Goal: Task Accomplishment & Management: Manage account settings

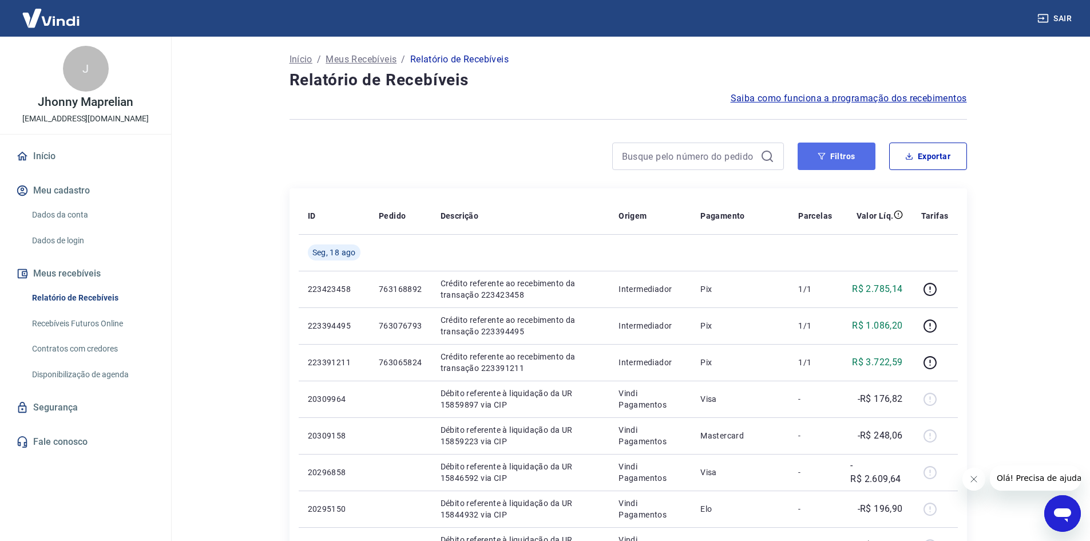
click at [832, 161] on button "Filtros" at bounding box center [837, 156] width 78 height 27
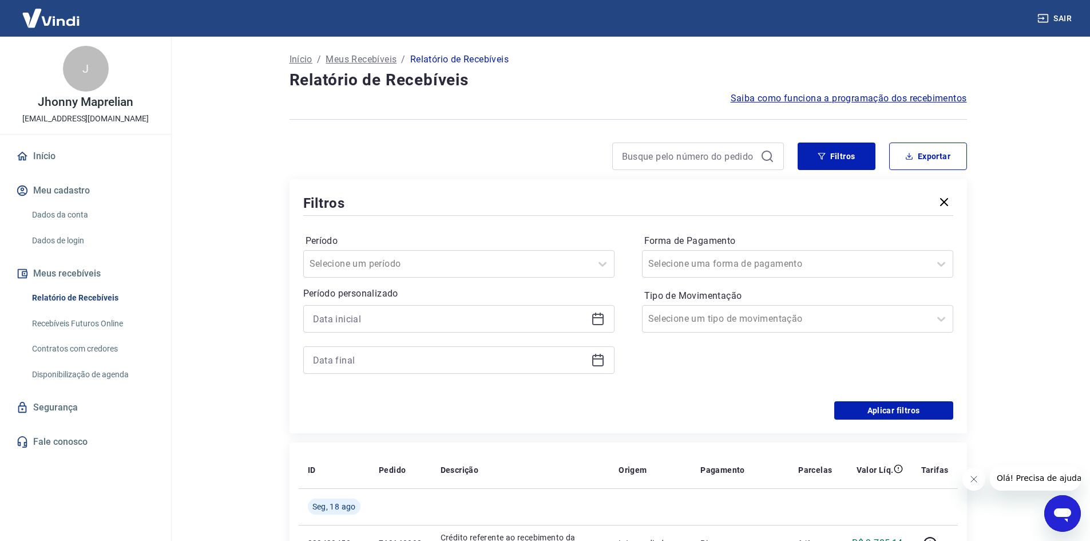
drag, startPoint x: 596, startPoint y: 316, endPoint x: 441, endPoint y: 330, distance: 155.7
click at [596, 316] on icon at bounding box center [598, 319] width 14 height 14
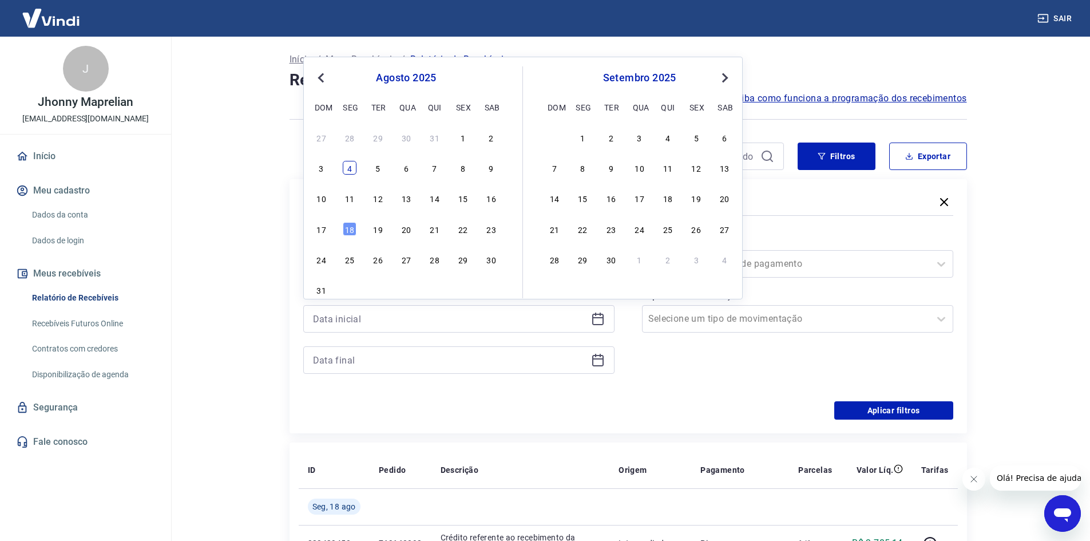
click at [354, 172] on div "4" at bounding box center [350, 168] width 14 height 14
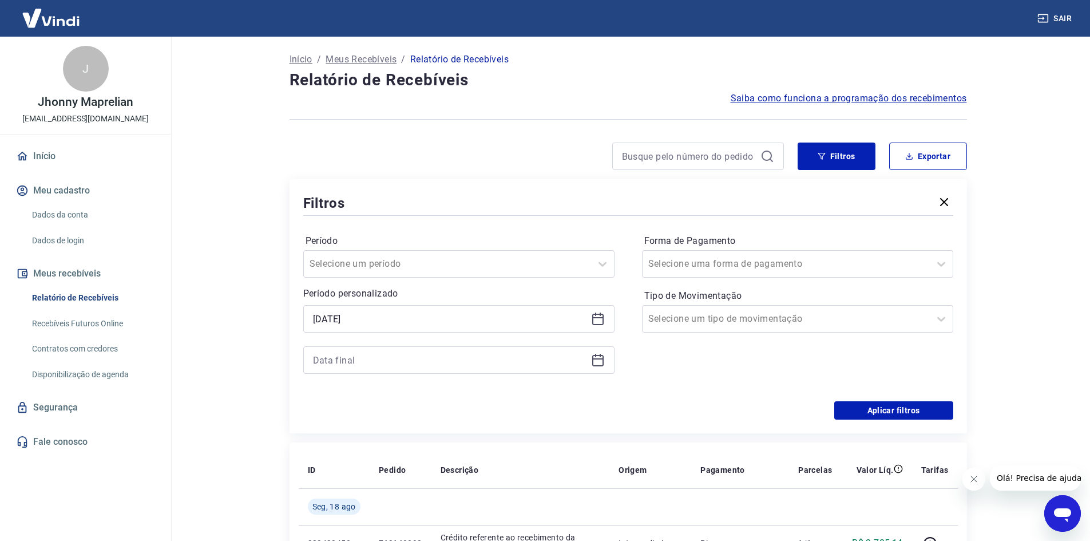
type input "[DATE]"
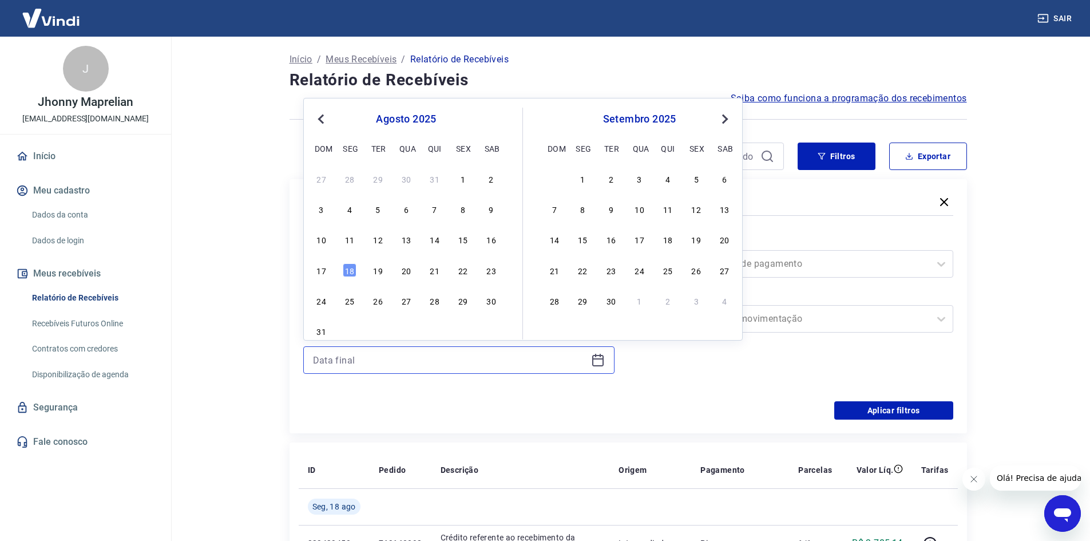
click at [341, 359] on input at bounding box center [450, 359] width 274 height 17
click at [353, 268] on div "18" at bounding box center [350, 270] width 14 height 14
type input "[DATE]"
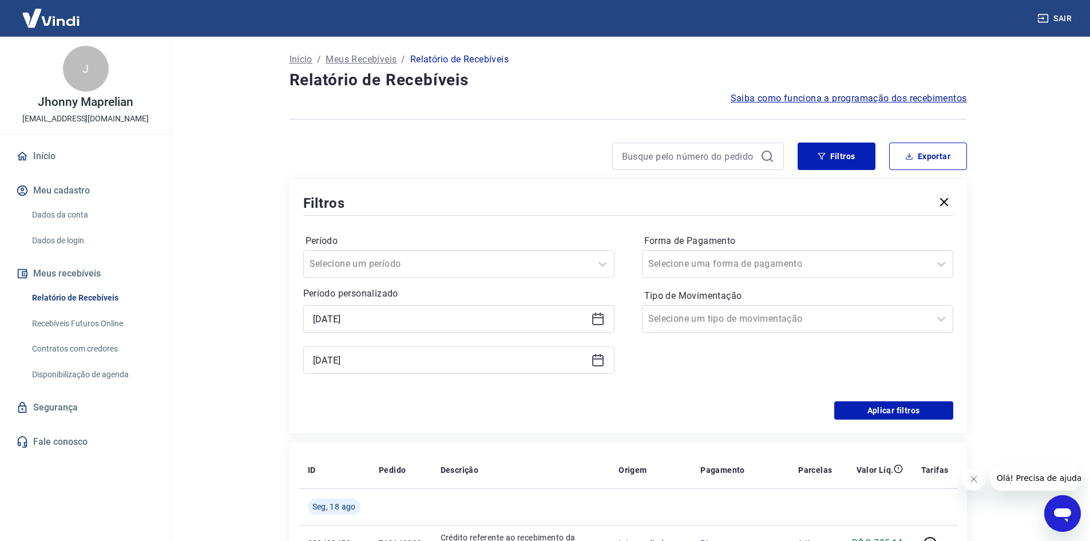
click at [767, 376] on div "Forma de Pagamento Selecione uma forma de pagamento Tipo de Movimentação Seleci…" at bounding box center [797, 310] width 311 height 156
click at [929, 408] on button "Aplicar filtros" at bounding box center [893, 410] width 119 height 18
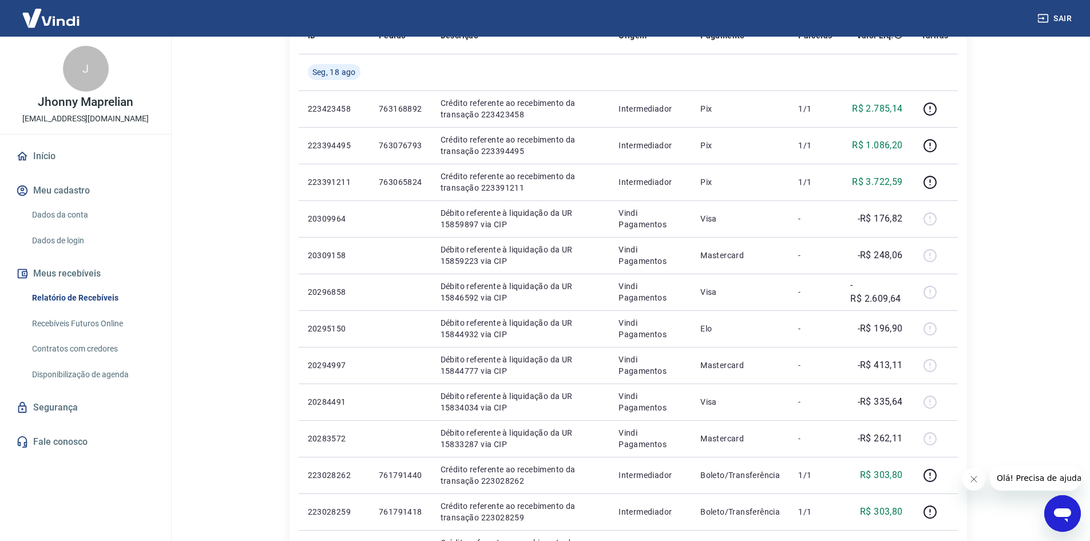
scroll to position [57, 0]
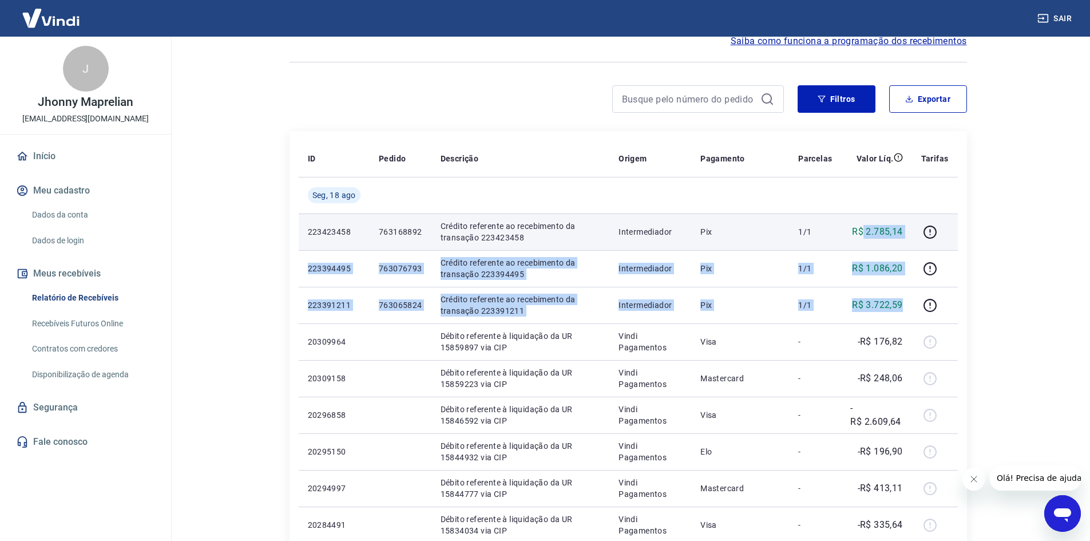
drag, startPoint x: 908, startPoint y: 304, endPoint x: 863, endPoint y: 215, distance: 100.3
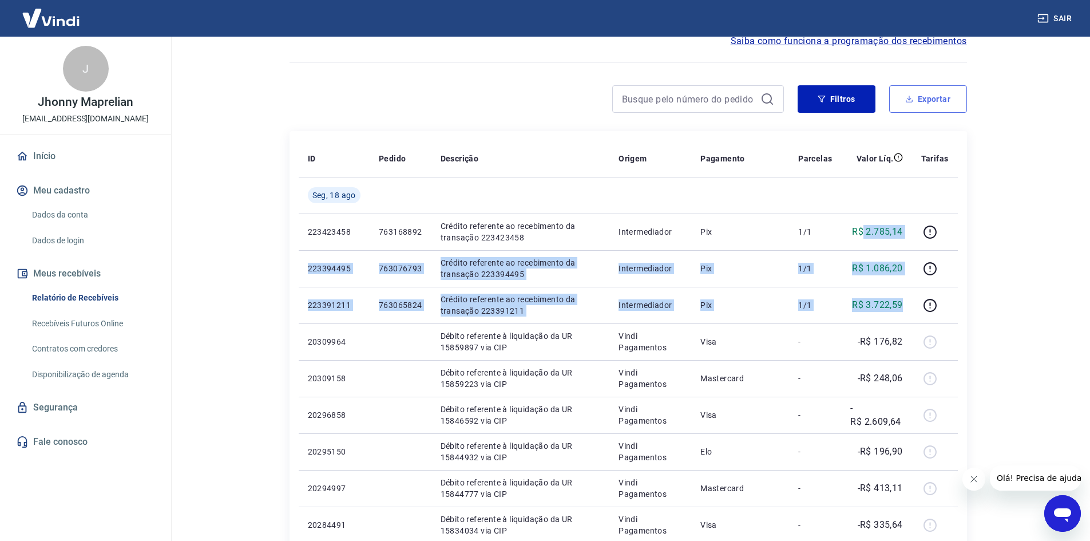
click at [932, 112] on button "Exportar" at bounding box center [928, 98] width 78 height 27
type input "[DATE]"
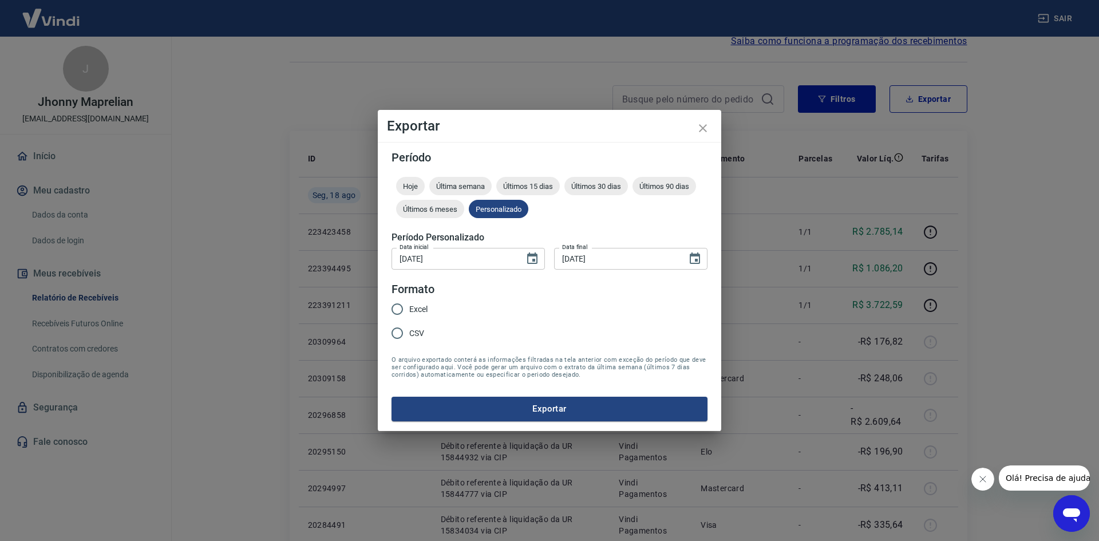
click at [414, 306] on span "Excel" at bounding box center [418, 309] width 18 height 12
click at [409, 306] on input "Excel" at bounding box center [397, 309] width 24 height 24
radio input "true"
click at [541, 408] on button "Exportar" at bounding box center [549, 409] width 316 height 24
